Goal: Information Seeking & Learning: Find specific fact

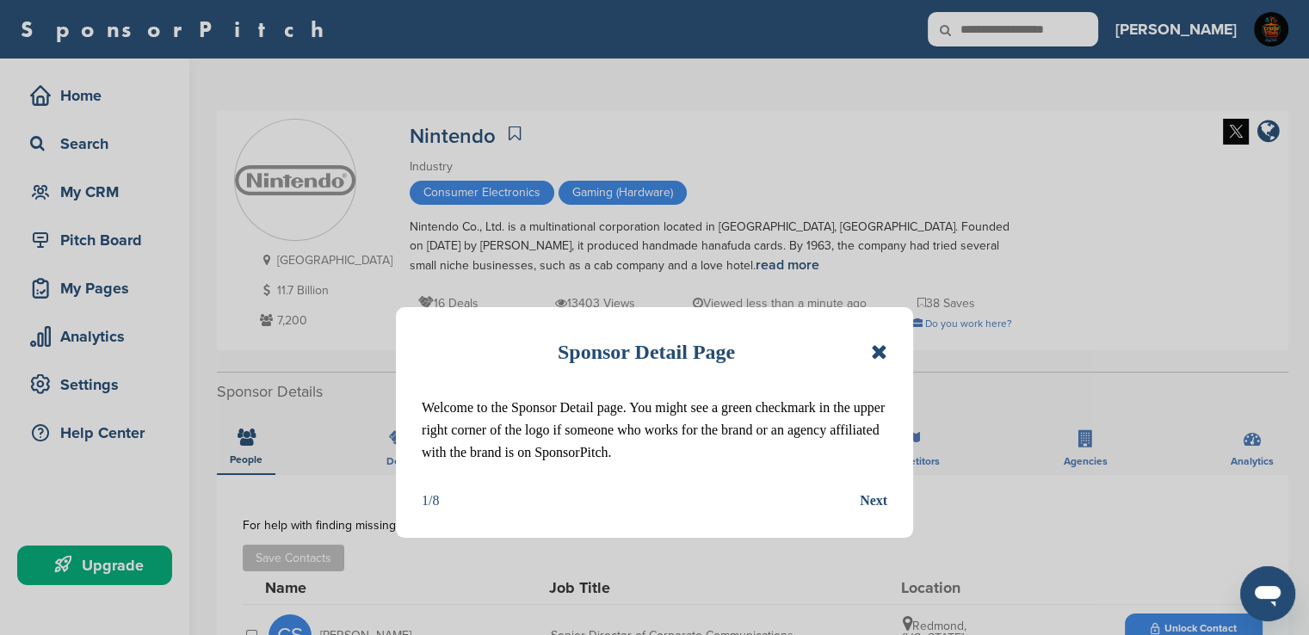
click at [881, 352] on icon at bounding box center [879, 352] width 16 height 21
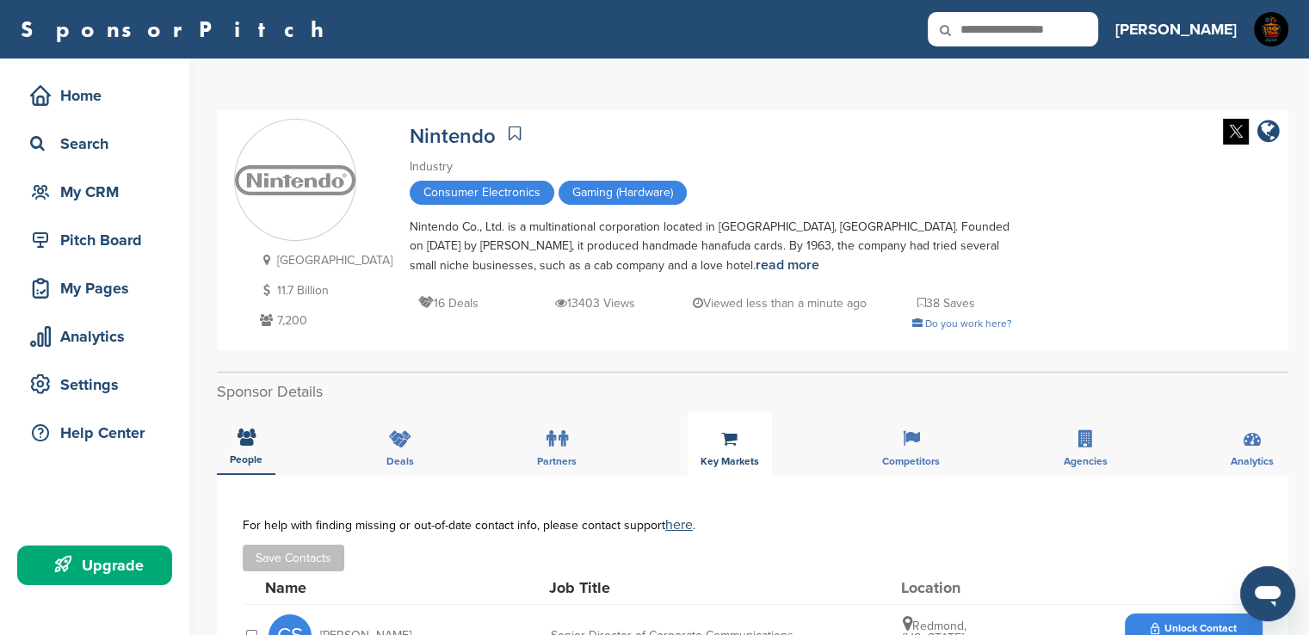
click at [729, 445] on icon at bounding box center [729, 438] width 16 height 17
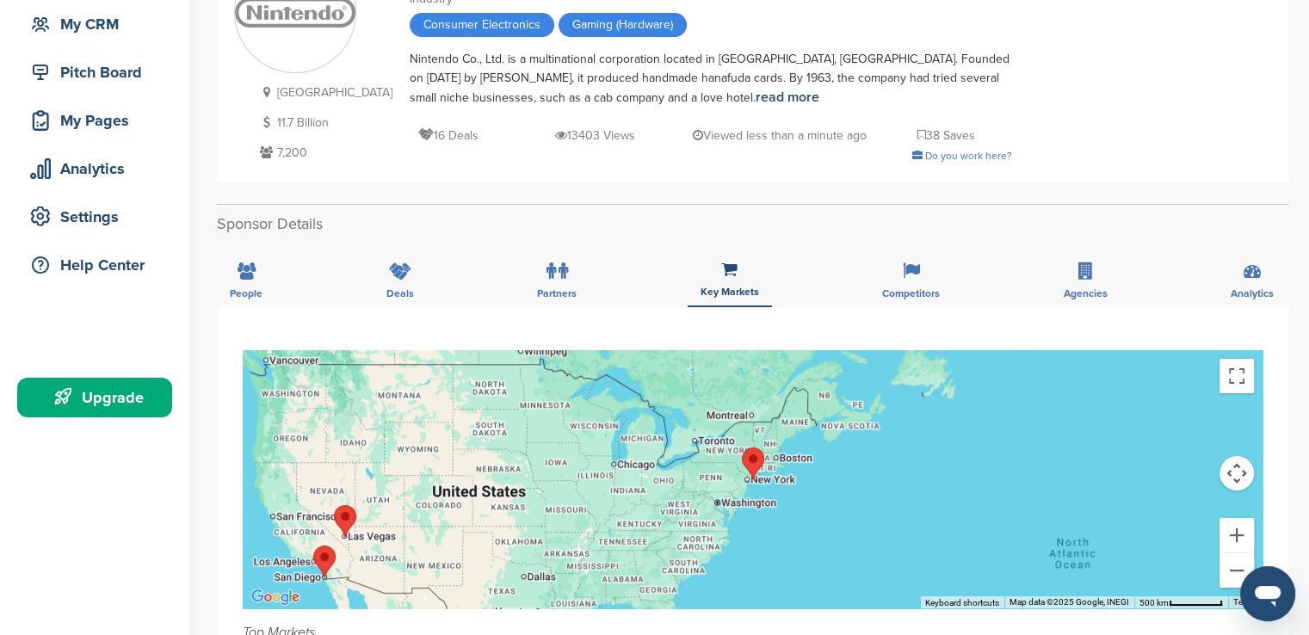
scroll to position [163, 0]
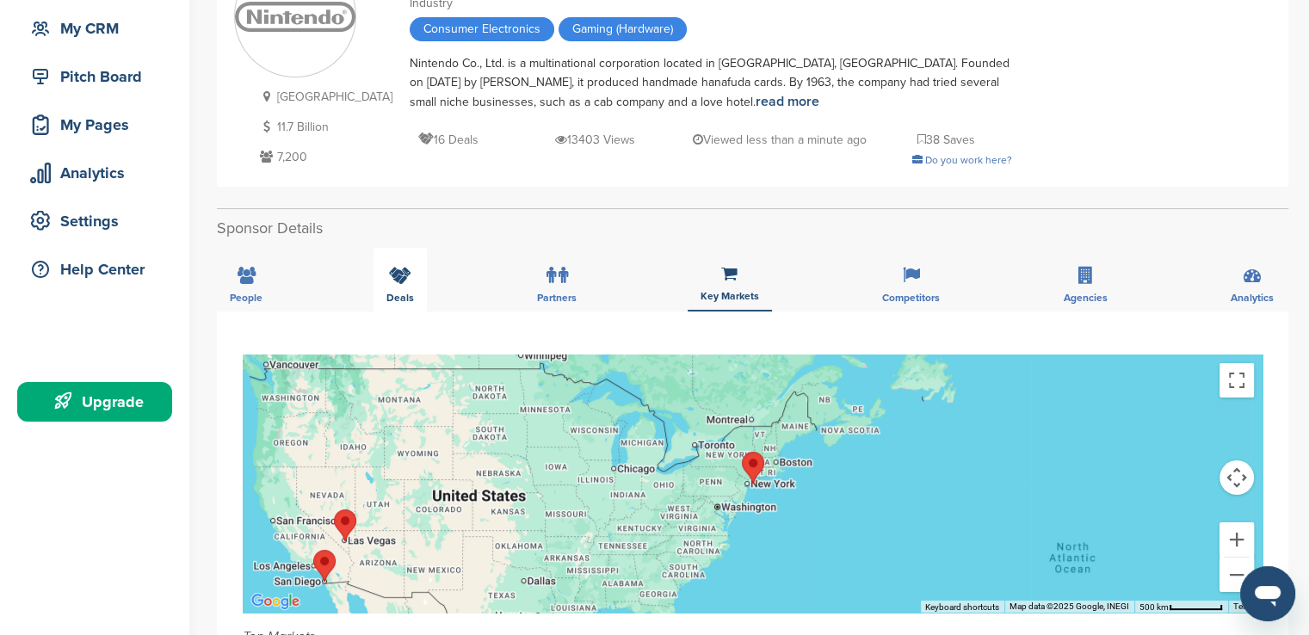
click at [388, 287] on div "Deals" at bounding box center [399, 280] width 53 height 64
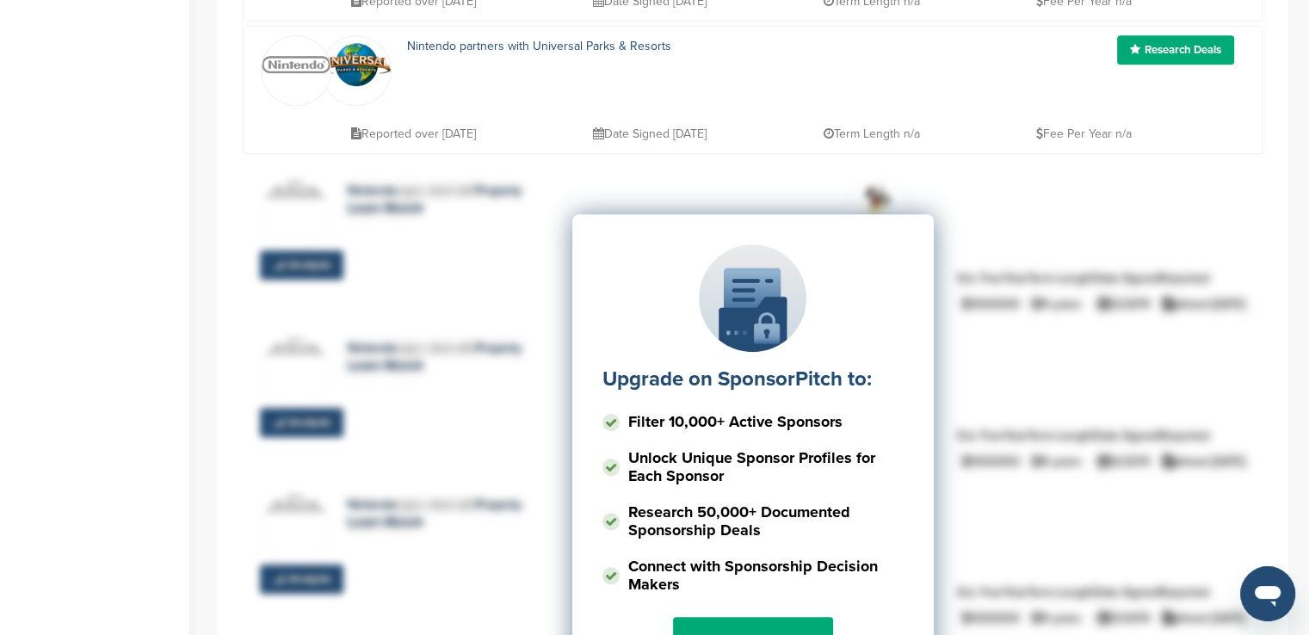
scroll to position [0, 0]
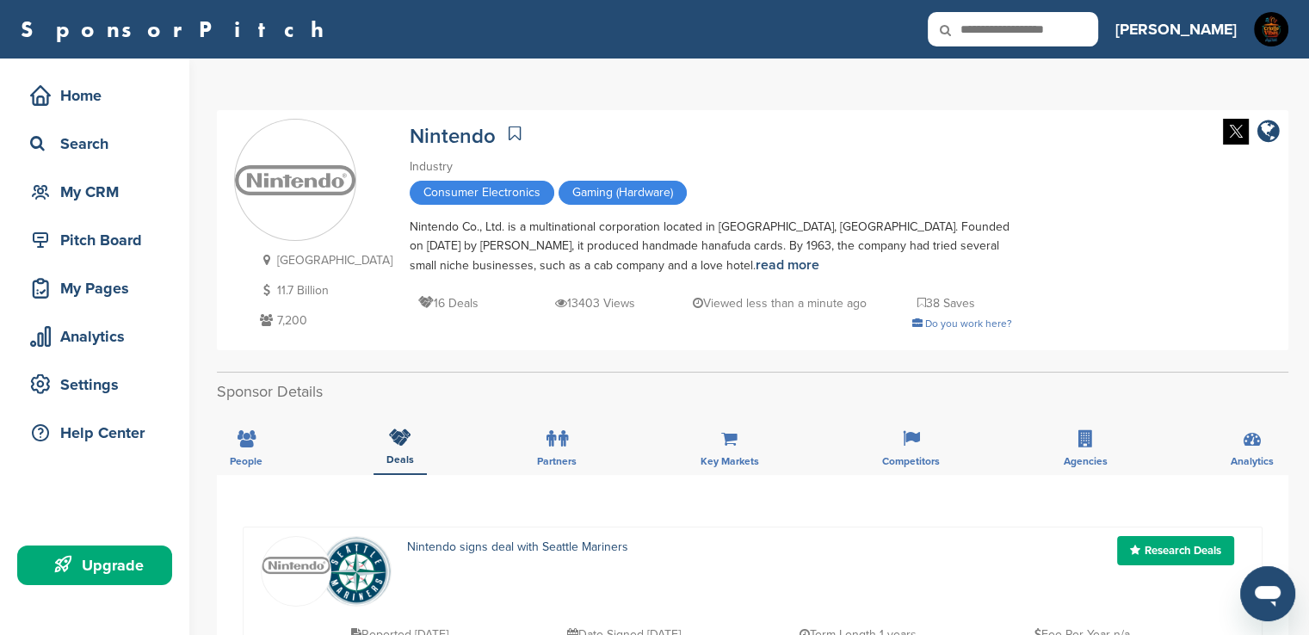
click at [179, 122] on div "Home Search My CRM Pitch Board My Pages Analytics Settings Help Center Upgrade" at bounding box center [94, 335] width 189 height 552
click at [175, 121] on div "Home Search My CRM Pitch Board My Pages Analytics Settings Help Center Upgrade" at bounding box center [94, 335] width 189 height 552
click at [86, 97] on div "Home" at bounding box center [99, 95] width 146 height 31
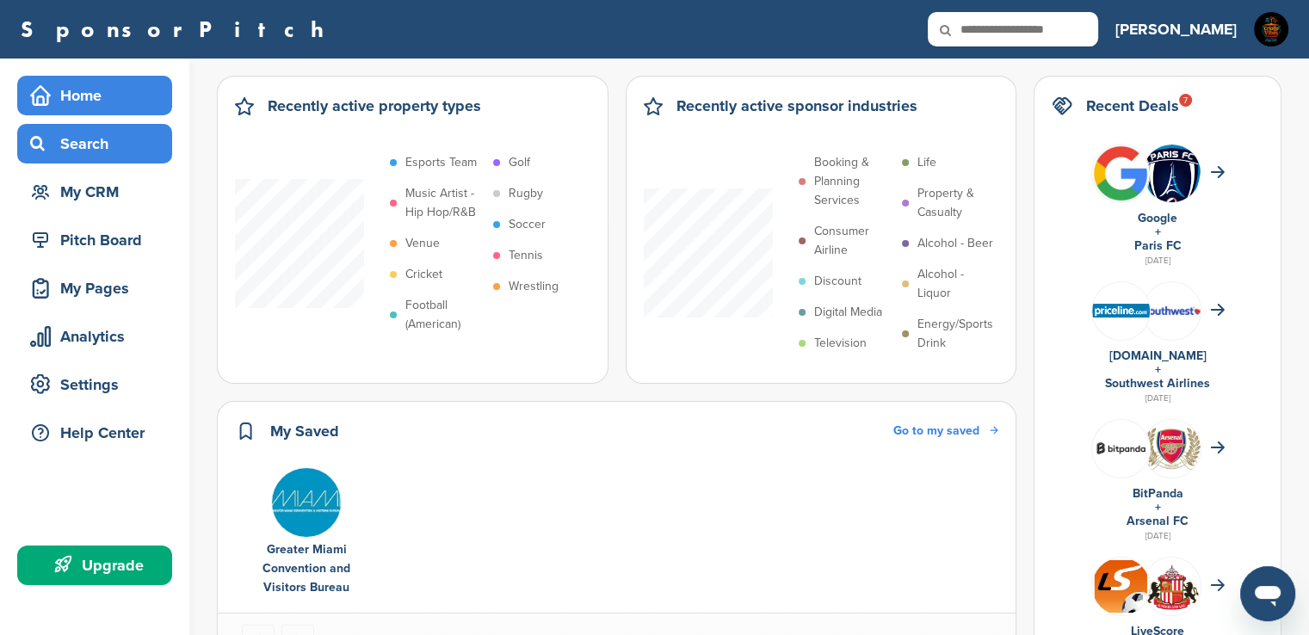
click at [79, 151] on div "Search" at bounding box center [99, 143] width 146 height 31
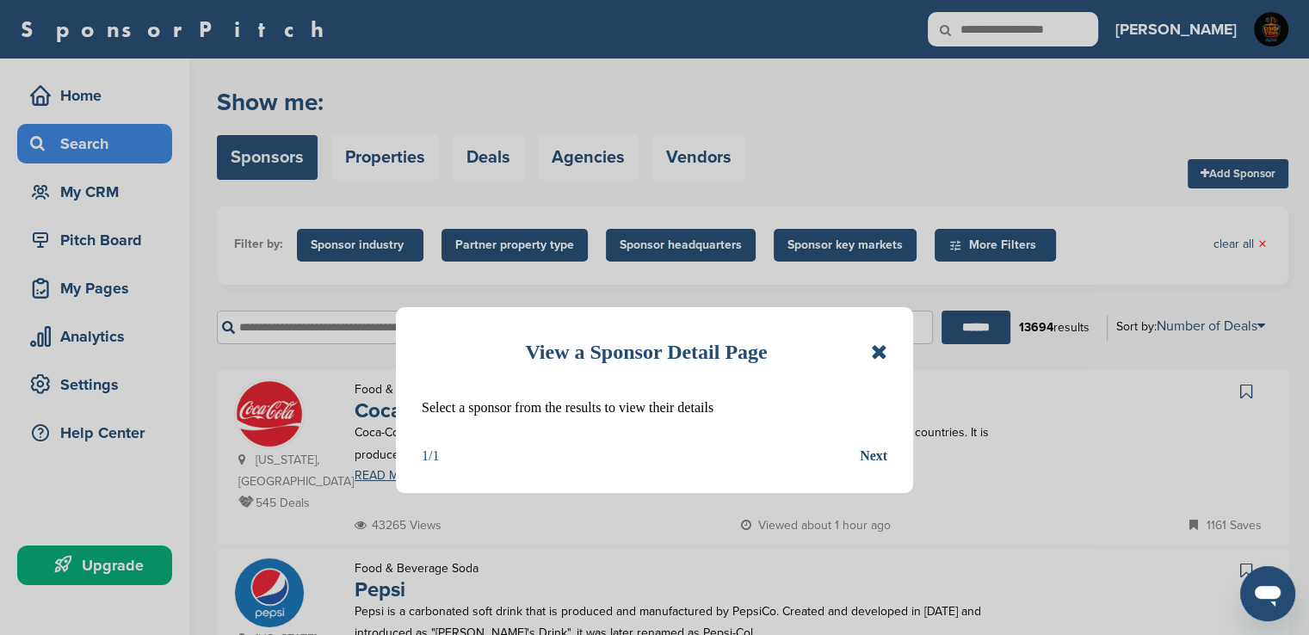
click at [879, 355] on icon at bounding box center [879, 352] width 16 height 21
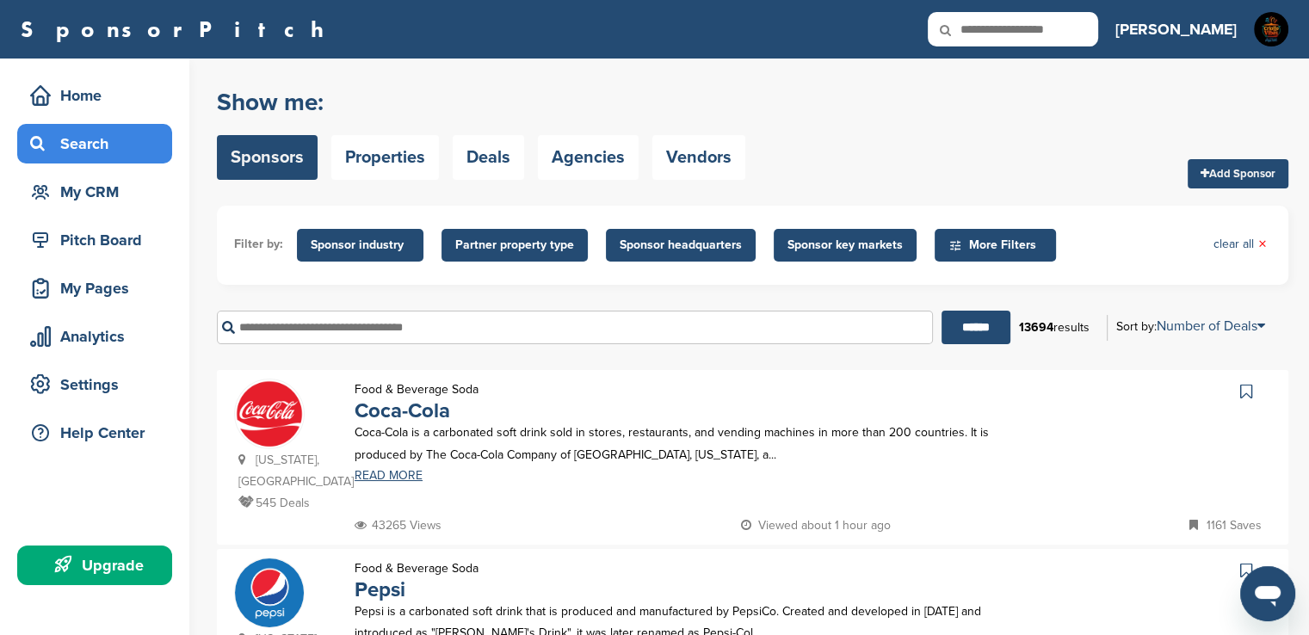
click at [671, 330] on input "text" at bounding box center [575, 328] width 716 height 34
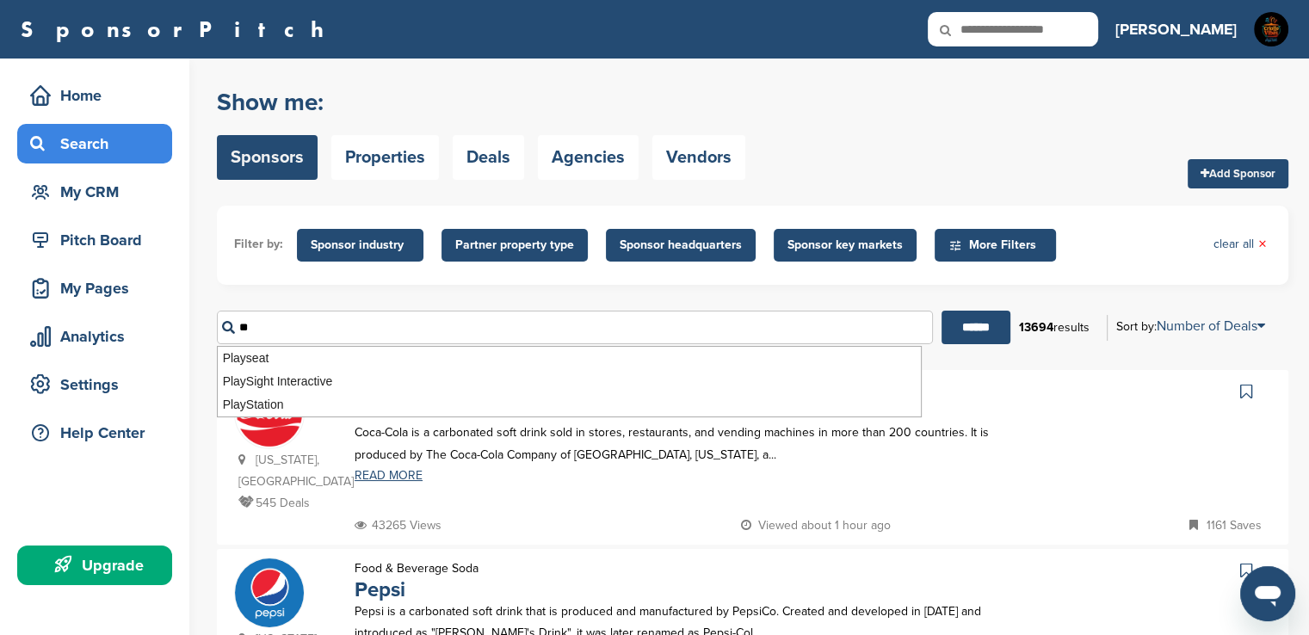
type input "*"
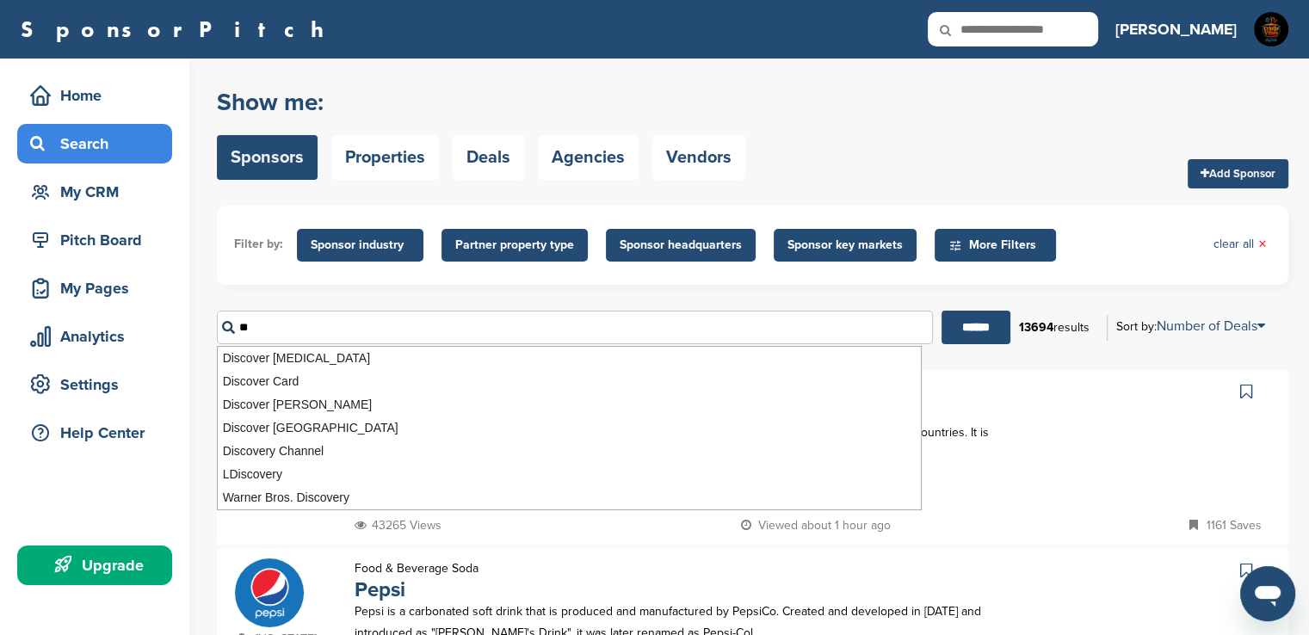
type input "*"
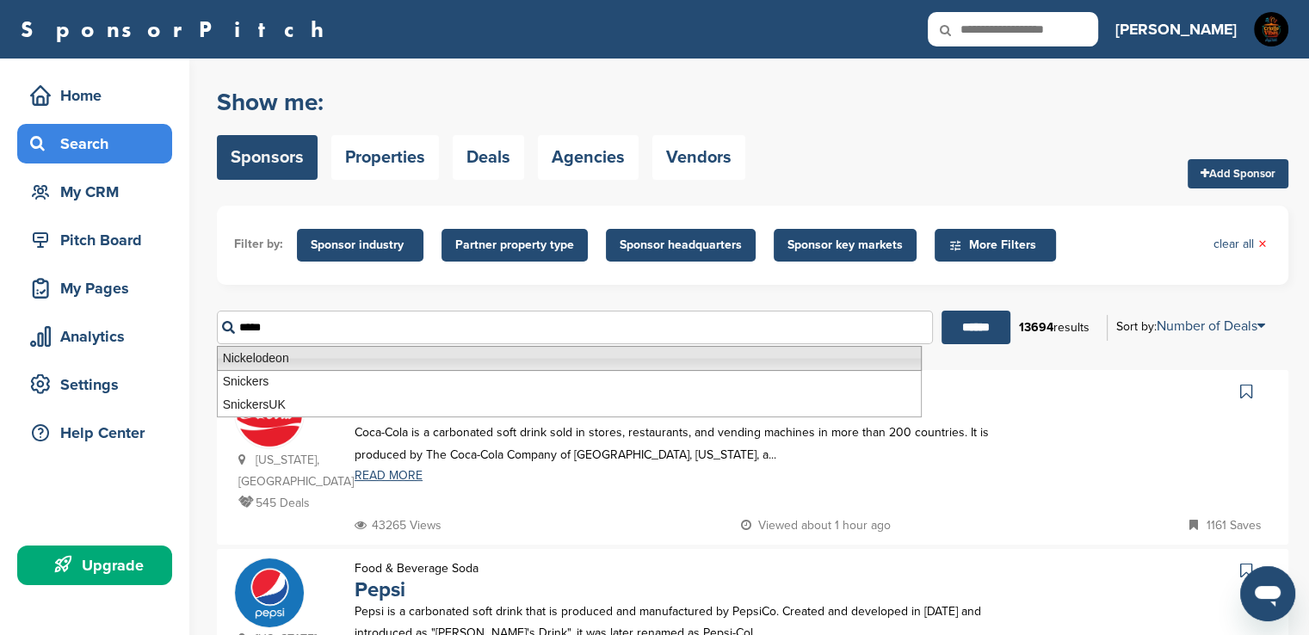
click at [547, 357] on li "Nickelodeon" at bounding box center [569, 358] width 705 height 25
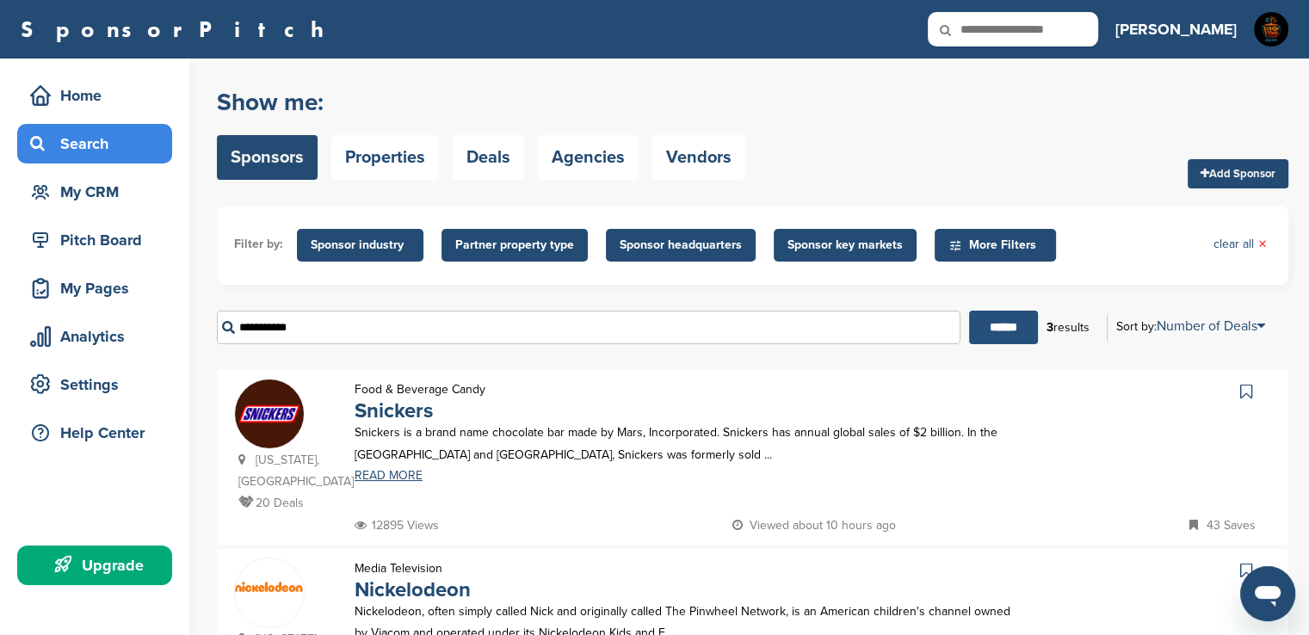
type input "**********"
click at [1001, 321] on input "******" at bounding box center [1003, 328] width 69 height 34
